Goal: Find contact information: Find contact information

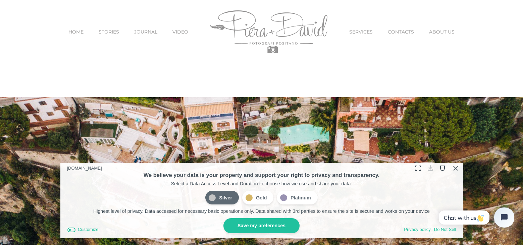
click at [405, 33] on span "CONTACTS" at bounding box center [401, 32] width 26 height 5
